Goal: Task Accomplishment & Management: Use online tool/utility

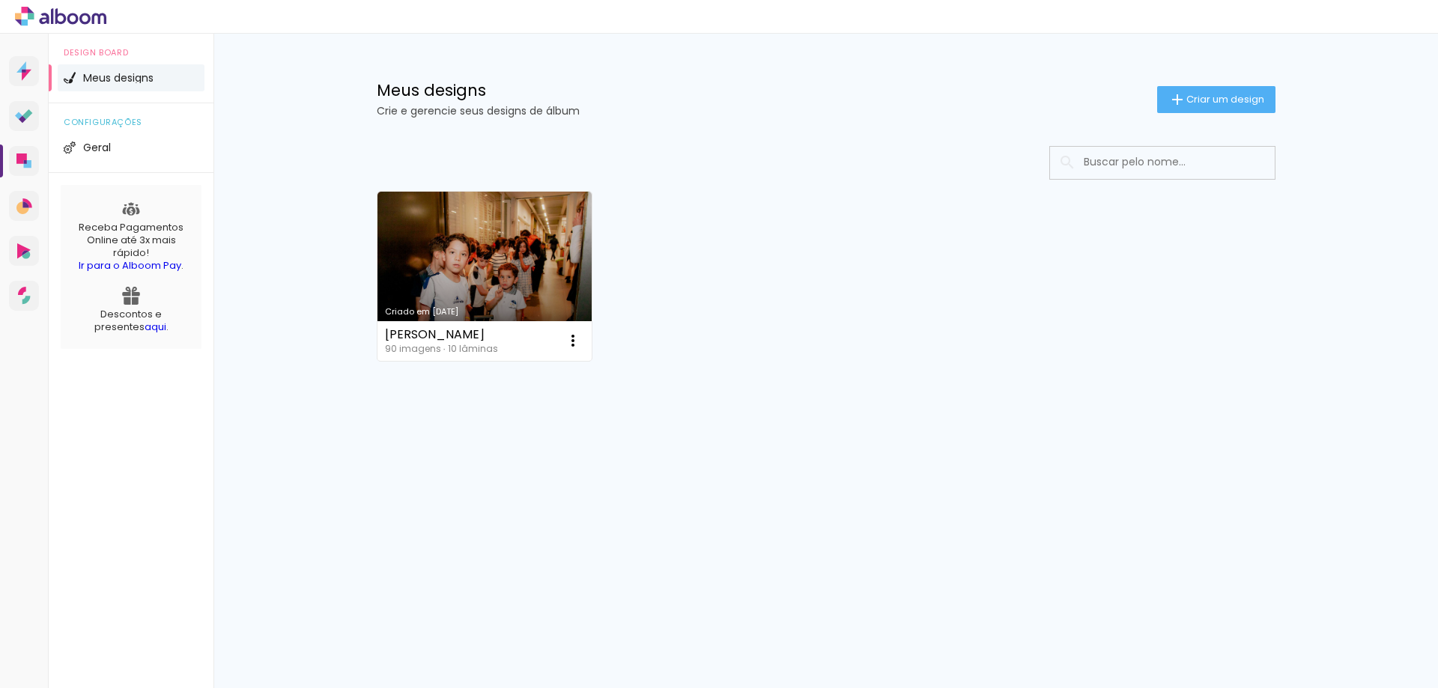
click at [1195, 81] on div "Meus designs Crie e gerencie seus designs de álbum Criar um design" at bounding box center [825, 82] width 973 height 97
click at [1197, 94] on span "Criar um design" at bounding box center [1225, 99] width 78 height 10
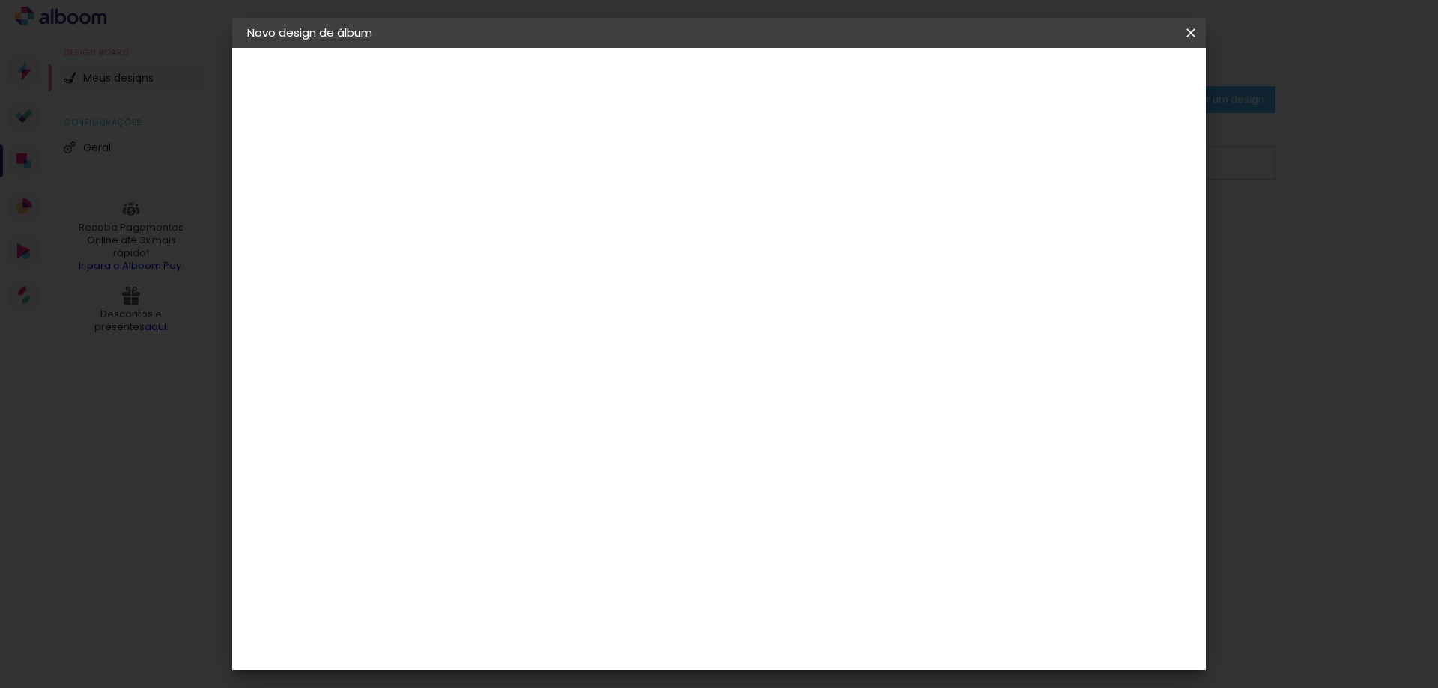
click at [492, 200] on input at bounding box center [492, 200] width 0 height 23
type input "t"
type input "THÉO - TATI"
type paper-input "THÉO - TATI"
click at [0, 0] on slot "Avançar" at bounding box center [0, 0] width 0 height 0
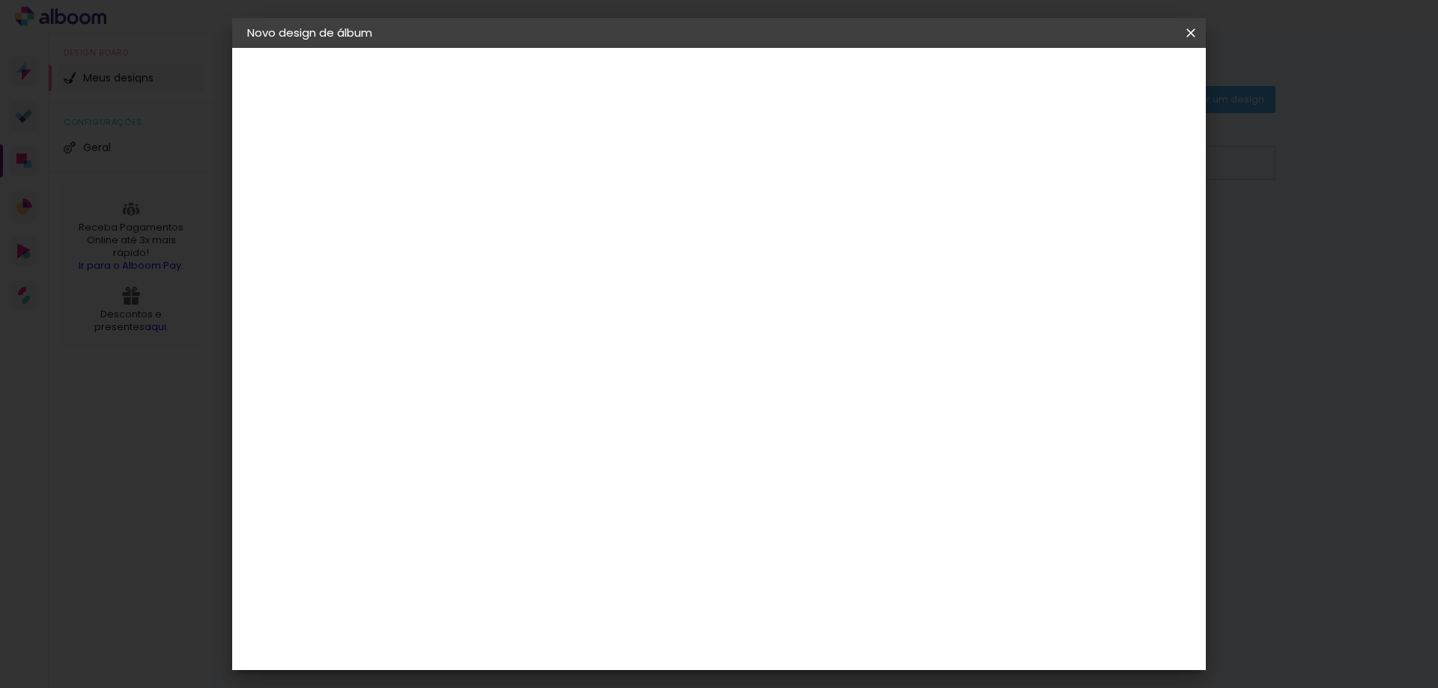
click at [502, 288] on input at bounding box center [529, 285] width 151 height 19
type input "TIC"
type paper-input "TIC"
click at [531, 345] on paper-item "Ticcolor" at bounding box center [515, 338] width 132 height 33
click at [518, 337] on div "Ticcolor" at bounding box center [506, 338] width 48 height 12
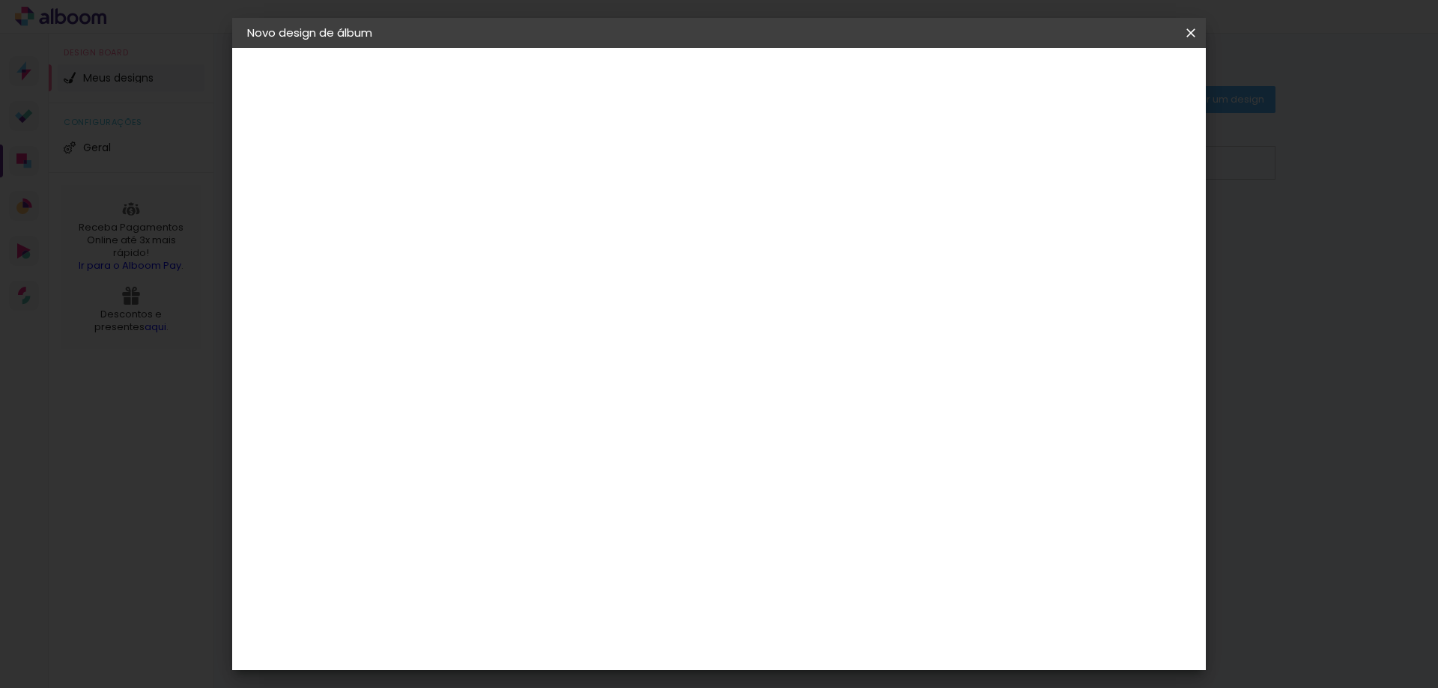
click at [486, 338] on div "Ticcolor" at bounding box center [506, 338] width 48 height 12
click at [0, 0] on slot "Avançar" at bounding box center [0, 0] width 0 height 0
click at [550, 254] on input "text" at bounding box center [521, 260] width 58 height 23
click at [858, 281] on div at bounding box center [816, 256] width 300 height 60
click at [0, 0] on slot "Prime" at bounding box center [0, 0] width 0 height 0
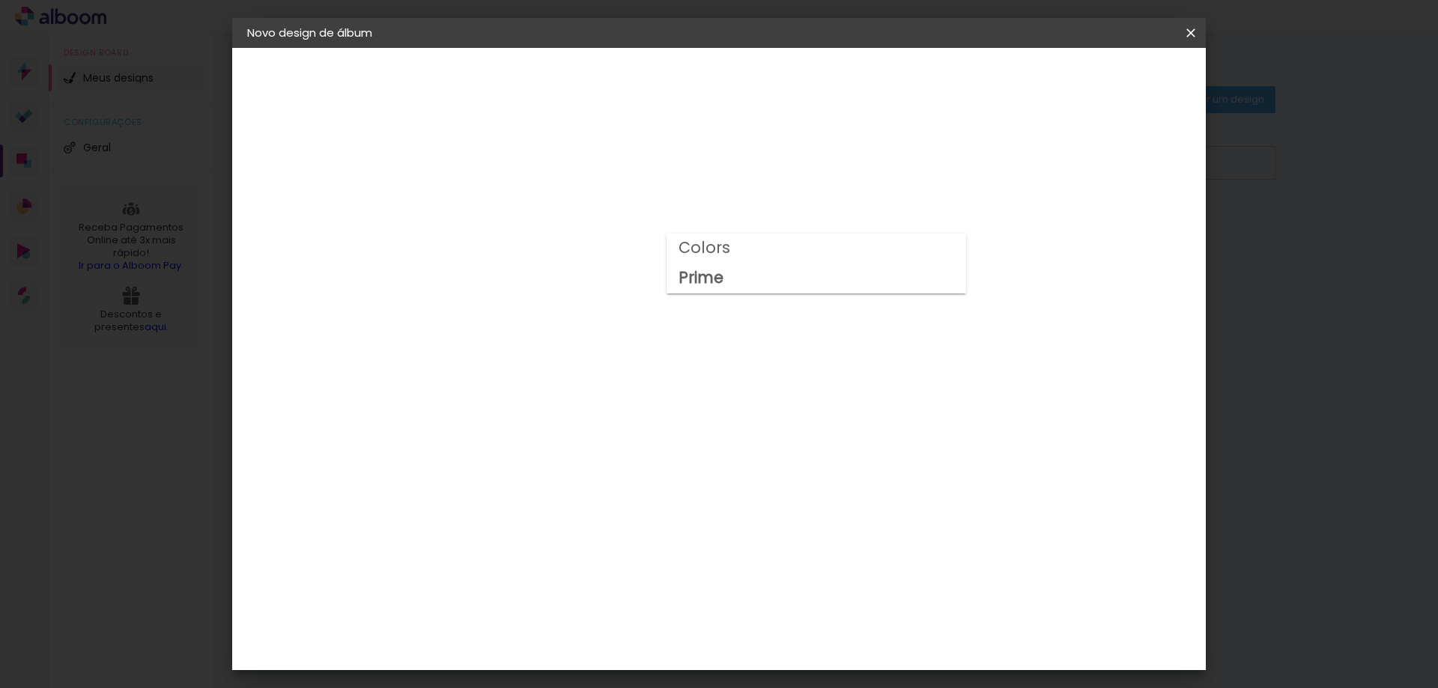
type input "Prime"
click at [648, 681] on span "20 × 20 cm" at bounding box center [620, 696] width 55 height 31
click at [736, 69] on paper-button "Avançar" at bounding box center [699, 79] width 73 height 25
type input "1"
type paper-input "1"
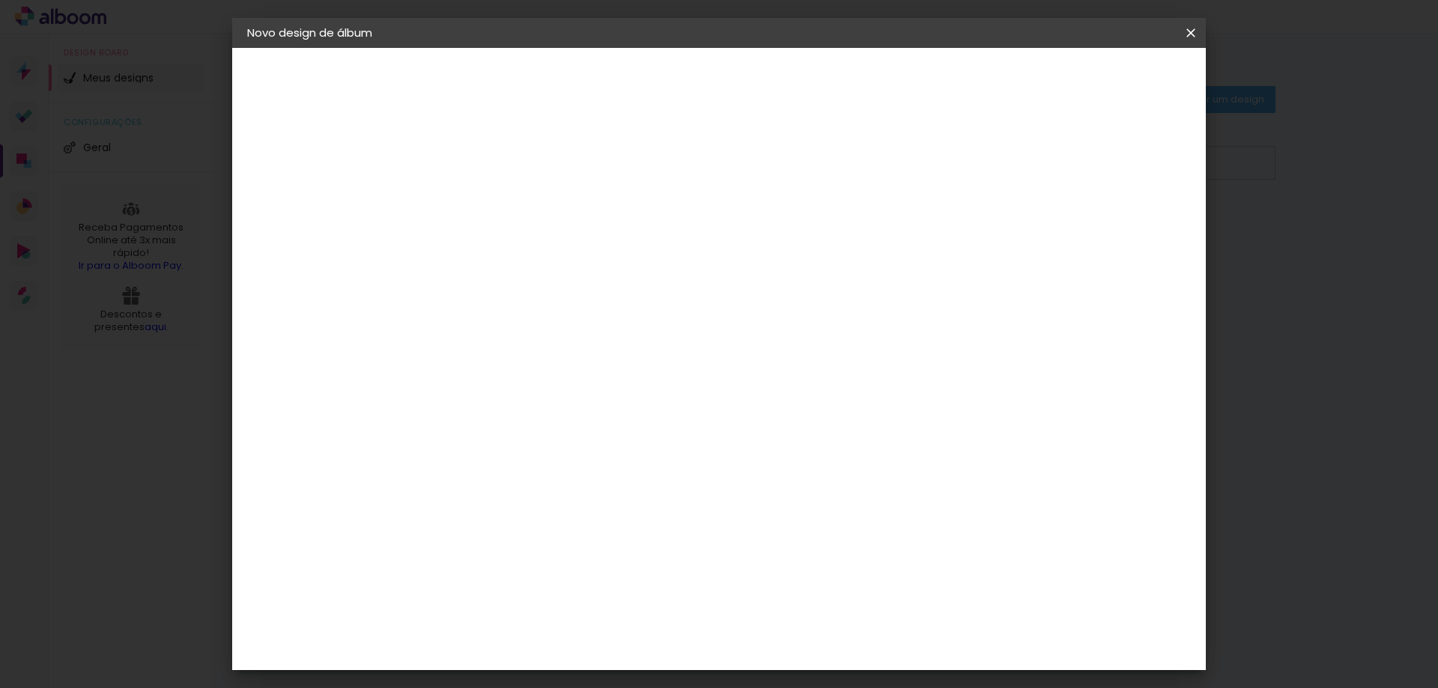
click at [500, 165] on input "1" at bounding box center [480, 161] width 52 height 19
click at [1012, 162] on div at bounding box center [1005, 161] width 13 height 13
type paper-checkbox "on"
click at [1012, 162] on div at bounding box center [1005, 161] width 13 height 13
click at [1097, 74] on span "Iniciar design" at bounding box center [1063, 79] width 68 height 10
